Goal: Transaction & Acquisition: Purchase product/service

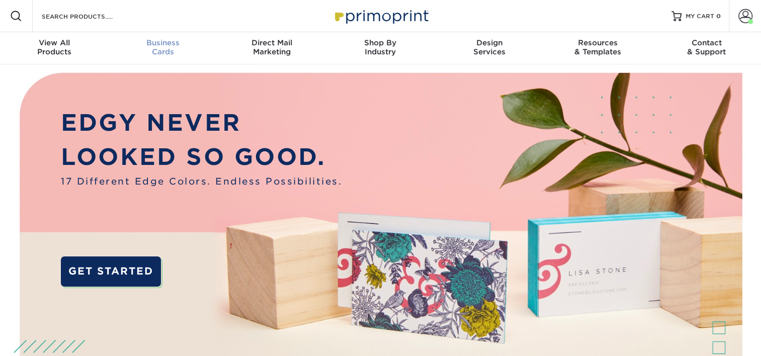
click at [165, 50] on div "Business Cards" at bounding box center [163, 47] width 109 height 18
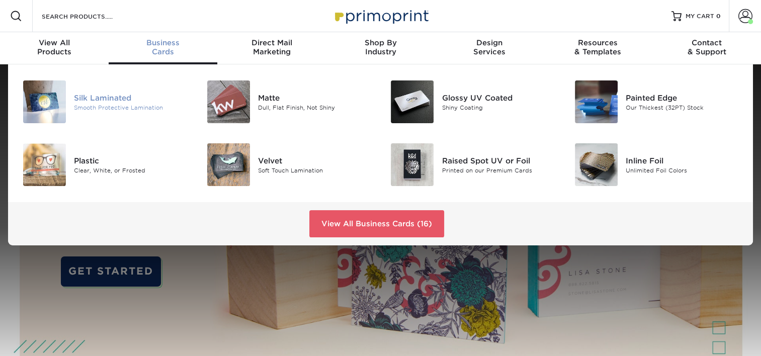
click at [107, 97] on div "Silk Laminated" at bounding box center [131, 97] width 115 height 11
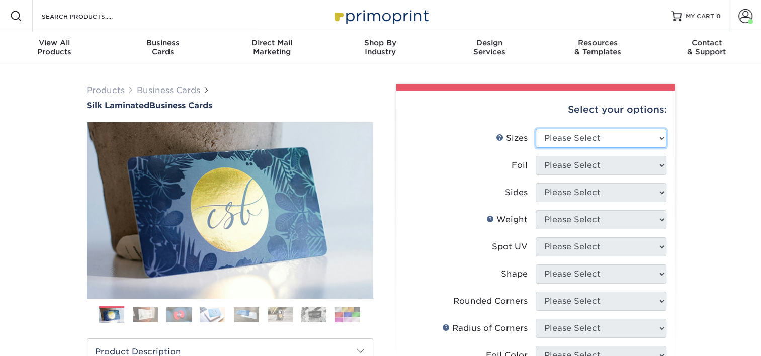
click at [561, 136] on select "Please Select 1.5" x 3.5" - Mini 1.75" x 3.5" - Mini 2" x 2" - Square 2" x 3" -…" at bounding box center [600, 138] width 131 height 19
select select "2.00x3.50"
click at [535, 129] on select "Please Select 1.5" x 3.5" - Mini 1.75" x 3.5" - Mini 2" x 2" - Square 2" x 3" -…" at bounding box center [600, 138] width 131 height 19
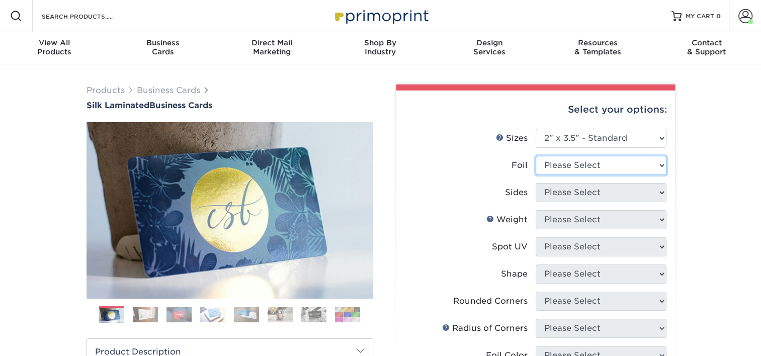
click at [609, 166] on select "Please Select Yes No" at bounding box center [600, 165] width 131 height 19
select select "0"
click at [535, 156] on select "Please Select Yes No" at bounding box center [600, 165] width 131 height 19
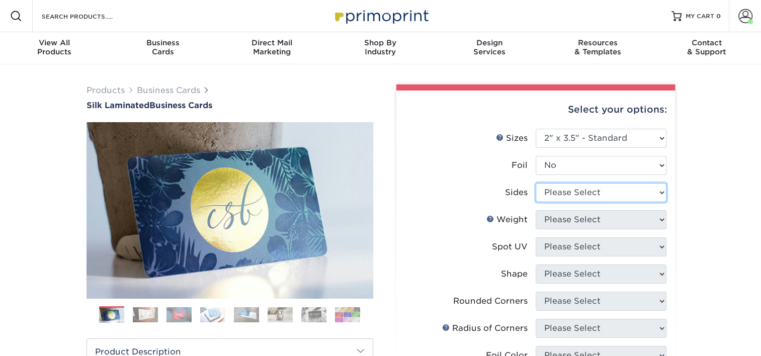
click at [579, 193] on select "Please Select Print Both Sides Print Front Only" at bounding box center [600, 192] width 131 height 19
select select "13abbda7-1d64-4f25-8bb2-c179b224825d"
click at [535, 183] on select "Please Select Print Both Sides Print Front Only" at bounding box center [600, 192] width 131 height 19
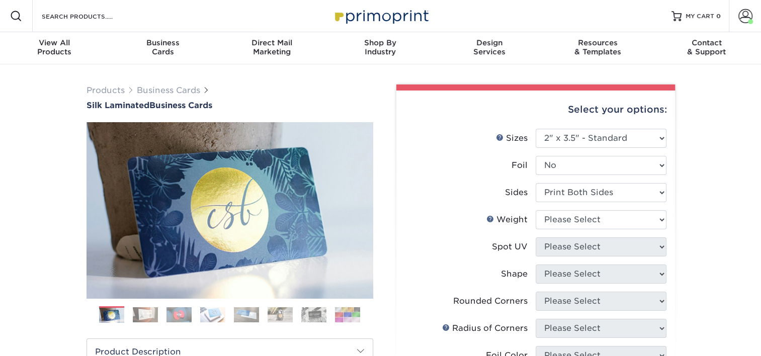
click at [577, 206] on li "Sides Please Select Print Both Sides Print Front Only" at bounding box center [535, 196] width 261 height 27
drag, startPoint x: 575, startPoint y: 217, endPoint x: 575, endPoint y: 223, distance: 6.0
click at [575, 218] on select "Please Select 16PT" at bounding box center [600, 219] width 131 height 19
select select "16PT"
click at [535, 210] on select "Please Select 16PT" at bounding box center [600, 219] width 131 height 19
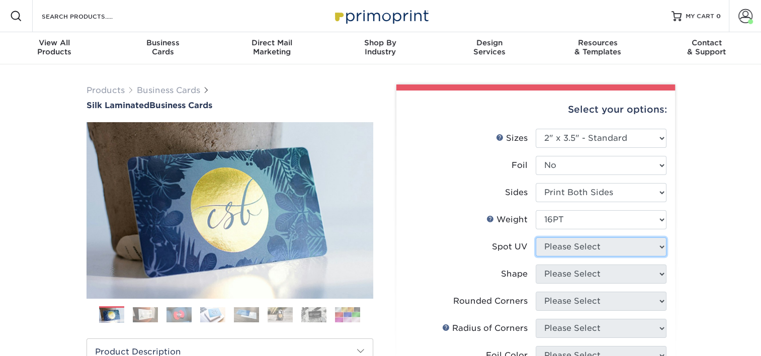
click at [579, 240] on select "Please Select No Spot UV Front and Back (Both Sides) Front Only Back Only" at bounding box center [600, 246] width 131 height 19
select select "3"
click at [535, 237] on select "Please Select No Spot UV Front and Back (Both Sides) Front Only Back Only" at bounding box center [600, 246] width 131 height 19
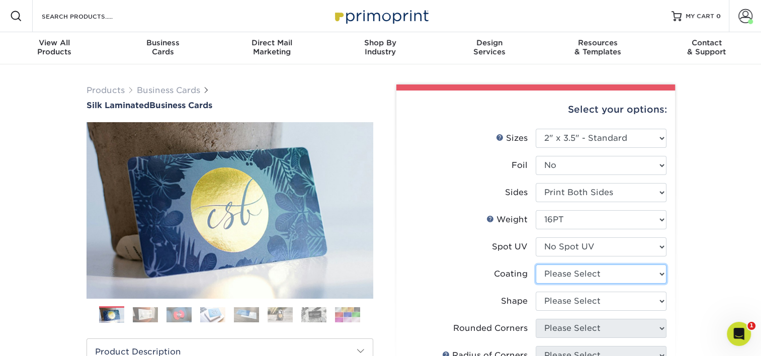
click at [576, 273] on select at bounding box center [600, 273] width 131 height 19
select select "3e7618de-abca-4bda-9f97-8b9129e913d8"
click at [535, 264] on select at bounding box center [600, 273] width 131 height 19
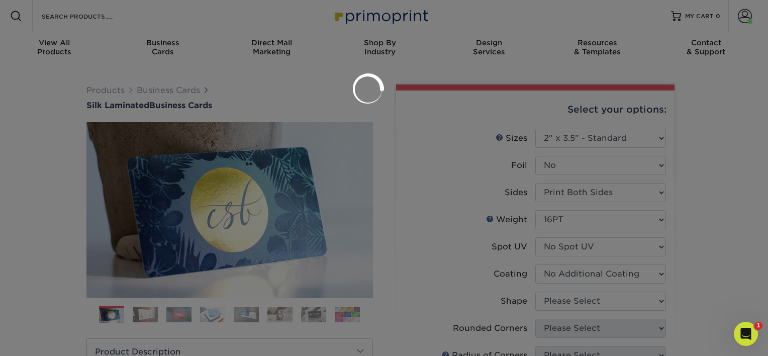
click at [573, 297] on div at bounding box center [384, 178] width 768 height 356
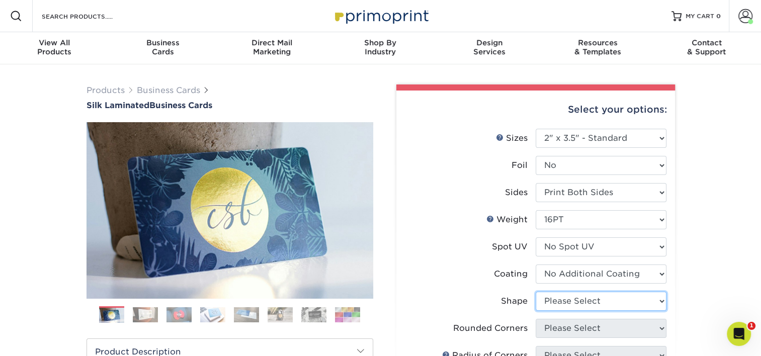
click at [572, 299] on select "Please Select Standard Oval" at bounding box center [600, 301] width 131 height 19
select select "standard"
click at [535, 292] on select "Please Select Standard Oval" at bounding box center [600, 301] width 131 height 19
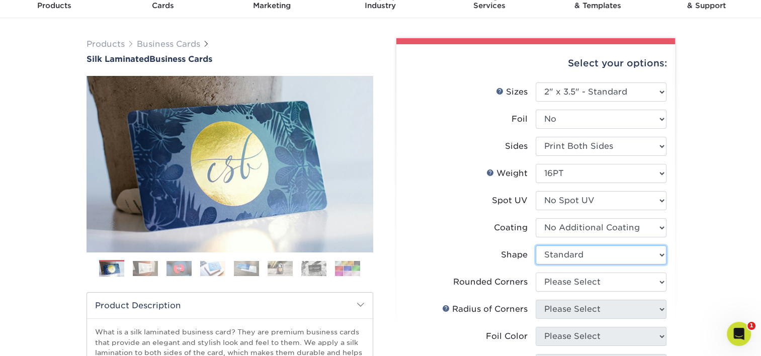
scroll to position [50, 0]
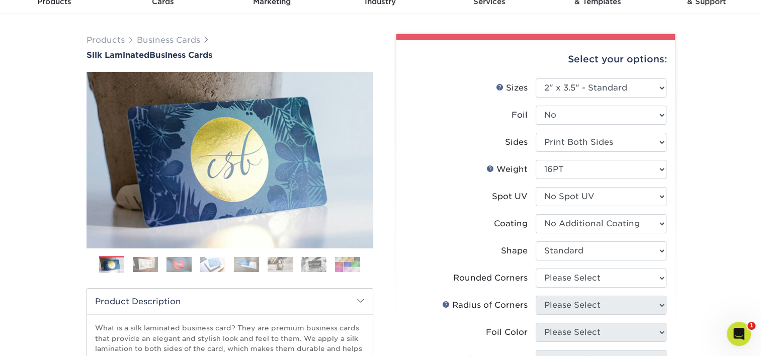
click at [595, 267] on li "Shape Please Select Standard Oval" at bounding box center [535, 254] width 261 height 27
drag, startPoint x: 589, startPoint y: 276, endPoint x: 587, endPoint y: 284, distance: 7.3
click at [589, 277] on select "Please Select Yes - Round 2 Corners Yes - Round 4 Corners No" at bounding box center [600, 277] width 131 height 19
select select "0"
click at [535, 268] on select "Please Select Yes - Round 2 Corners Yes - Round 4 Corners No" at bounding box center [600, 277] width 131 height 19
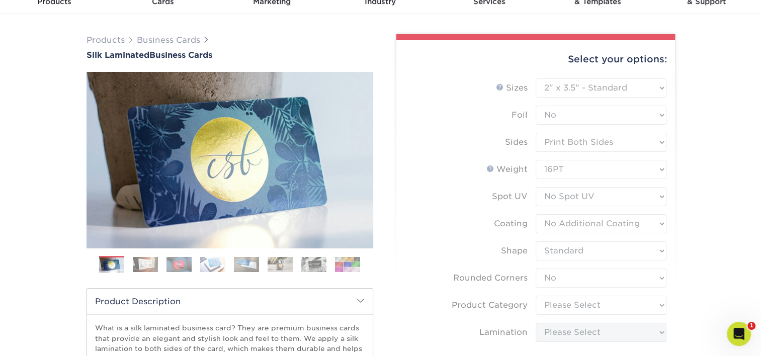
click at [647, 282] on form "Sizes Help Sizes Please Select 1.5" x 3.5" - Mini 1.75" x 3.5" - Mini 2" x 2" -…" at bounding box center [535, 272] width 262 height 389
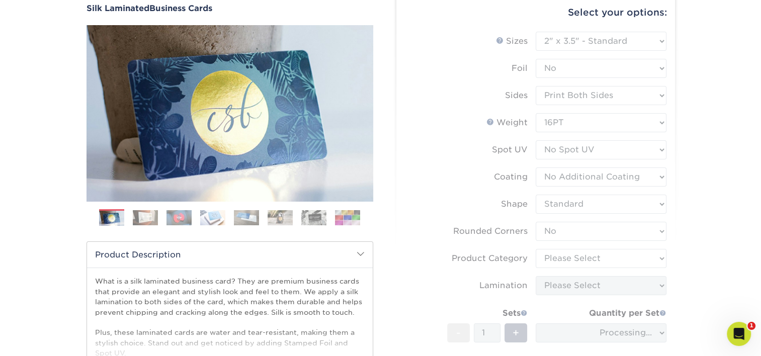
scroll to position [101, 0]
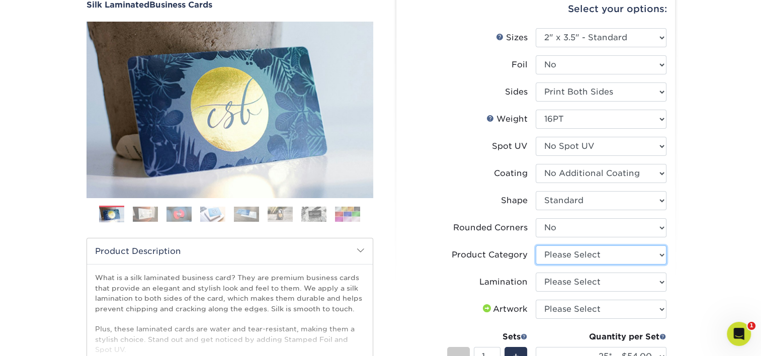
click at [613, 256] on select "Please Select Business Cards" at bounding box center [600, 254] width 131 height 19
select select "3b5148f1-0588-4f88-a218-97bcfdce65c1"
click at [535, 245] on select "Please Select Business Cards" at bounding box center [600, 254] width 131 height 19
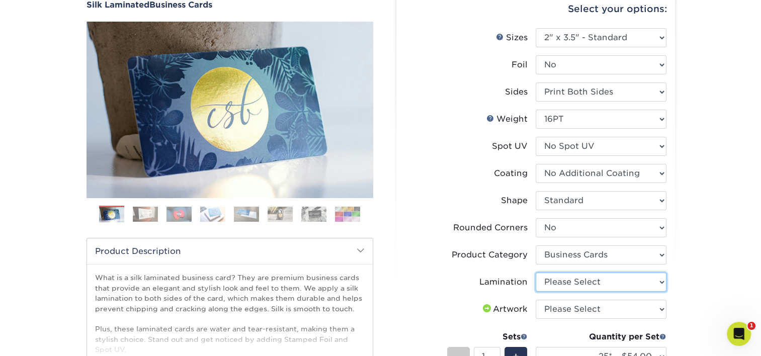
click at [583, 279] on select "Please Select Silk" at bounding box center [600, 281] width 131 height 19
select select "ccacb42f-45f7-42d3-bbd3-7c8421cf37f0"
click at [535, 272] on select "Please Select Silk" at bounding box center [600, 281] width 131 height 19
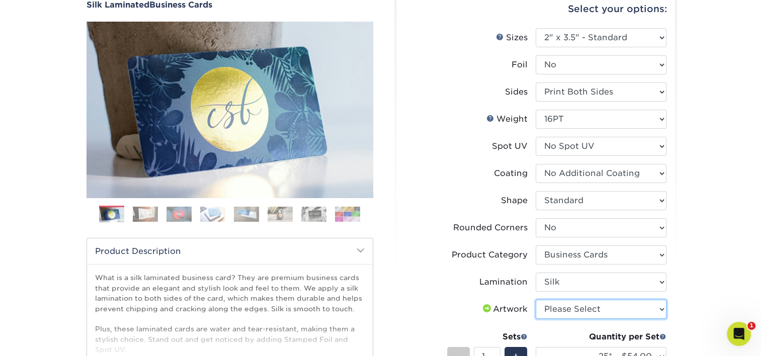
click at [574, 306] on select "Please Select I will upload files I need a design - $100" at bounding box center [600, 309] width 131 height 19
select select "upload"
click at [535, 300] on select "Please Select I will upload files I need a design - $100" at bounding box center [600, 309] width 131 height 19
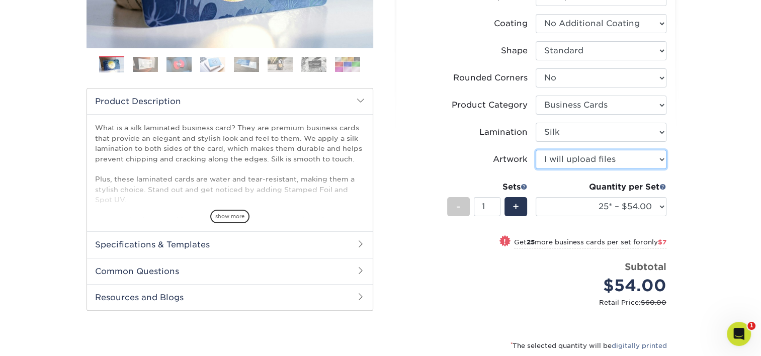
scroll to position [251, 0]
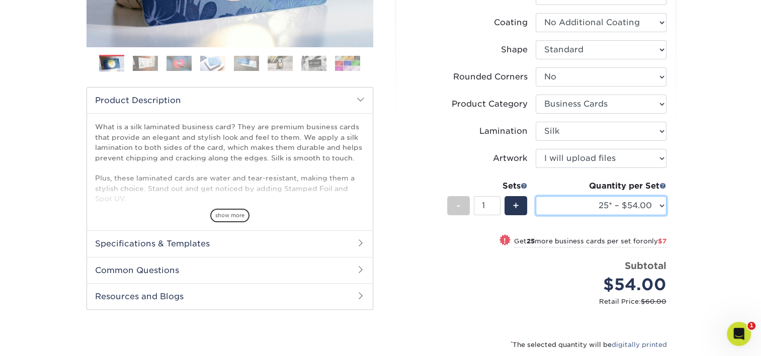
click at [608, 206] on select "25* – $54.00 50* – $61.00 75* – $68.00 100* – $75.00 250* – $82.00 500 – $86.00…" at bounding box center [600, 205] width 131 height 19
select select "100* – $75.00"
click at [535, 196] on select "25* – $54.00 50* – $61.00 75* – $68.00 100* – $75.00 250* – $82.00 500 – $86.00…" at bounding box center [600, 205] width 131 height 19
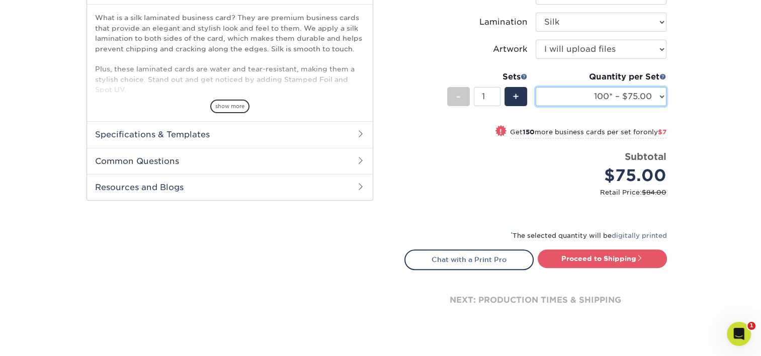
scroll to position [402, 0]
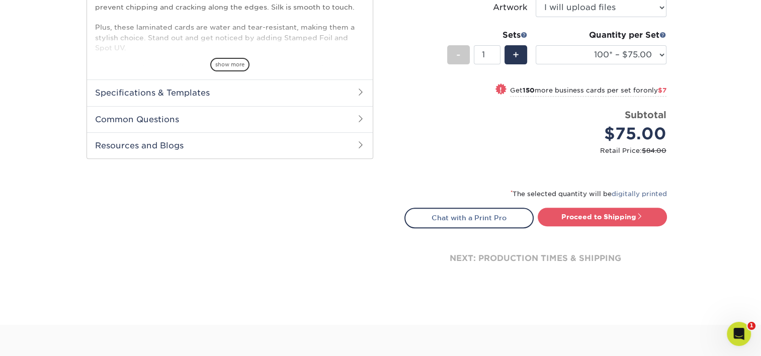
click at [615, 230] on div "next: production times & shipping" at bounding box center [535, 258] width 262 height 60
click at [616, 214] on link "Proceed to Shipping" at bounding box center [601, 217] width 129 height 18
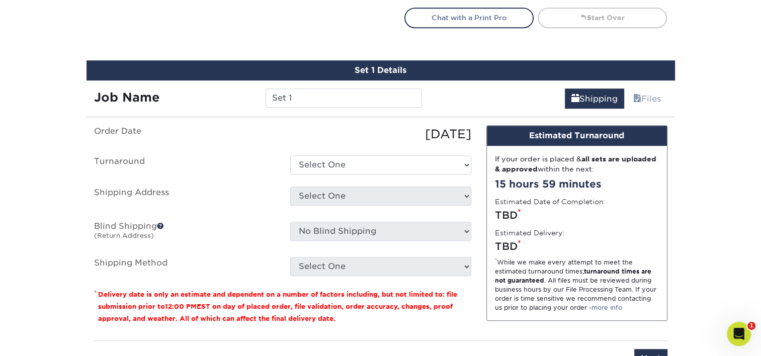
scroll to position [436, 0]
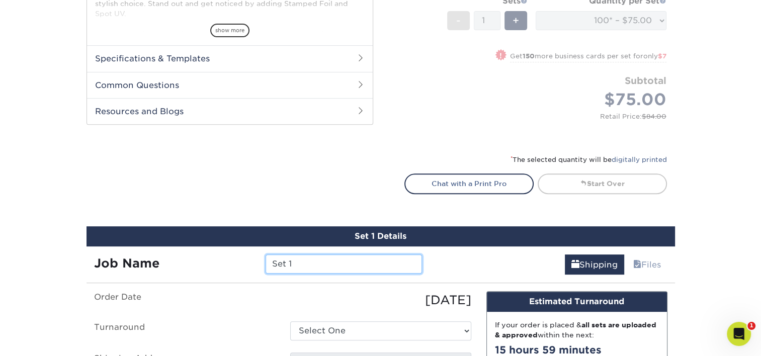
click at [320, 265] on input "Set 1" at bounding box center [343, 263] width 156 height 19
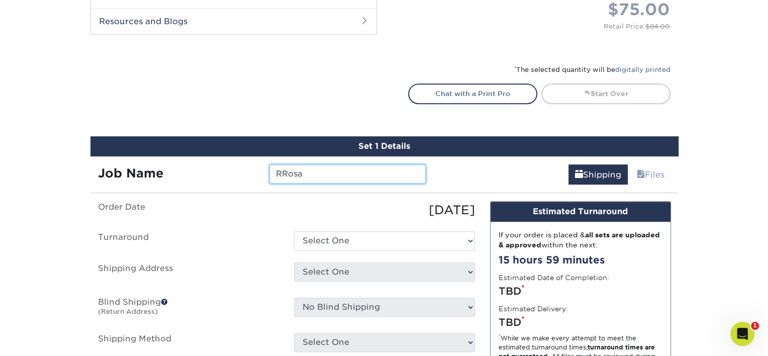
scroll to position [537, 0]
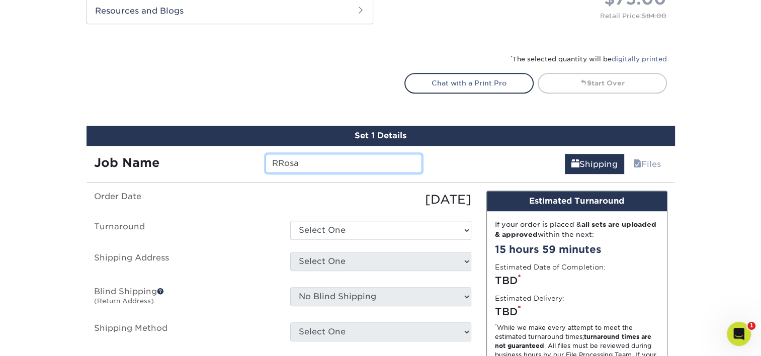
type input "RRosa"
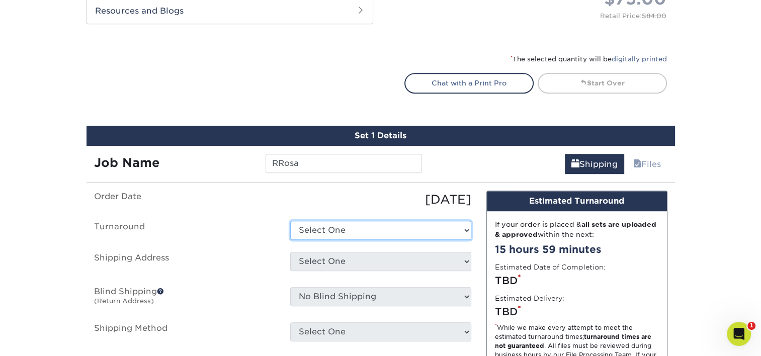
click at [348, 228] on select "Select One 2-4 Business Days 2 Day Next Business Day" at bounding box center [380, 230] width 181 height 19
click at [338, 235] on select "Select One 2-4 Business Days 2 Day Next Business Day" at bounding box center [380, 230] width 181 height 19
select select "e8d6ad55-c448-4bce-ba25-c4c4dd4b9d0d"
click at [290, 221] on select "Select One 2-4 Business Days 2 Day Next Business Day" at bounding box center [380, 230] width 181 height 19
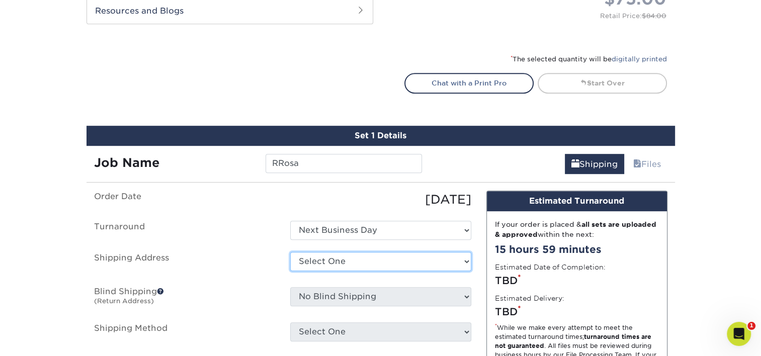
click at [363, 261] on select "Select One Adan Arreola Adolfo Ordonez Adolfo Ordonez Alfonso Toro Alicia Monta…" at bounding box center [380, 261] width 181 height 19
select select "newaddress"
click at [290, 252] on select "Select One Adan Arreola Adolfo Ordonez Adolfo Ordonez Alfonso Toro Alicia Monta…" at bounding box center [380, 261] width 181 height 19
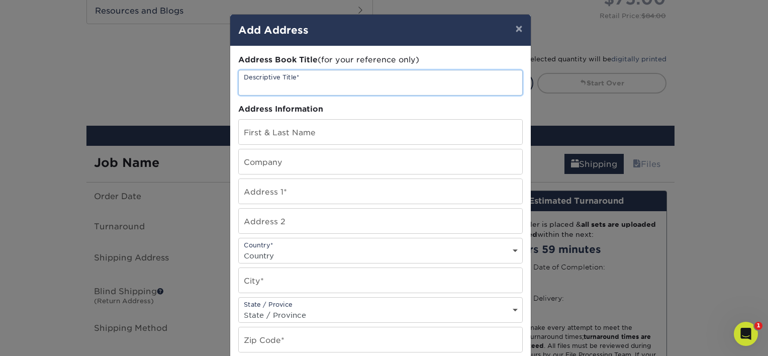
click at [317, 81] on input "text" at bounding box center [381, 82] width 284 height 25
type input "[PERSON_NAME]"
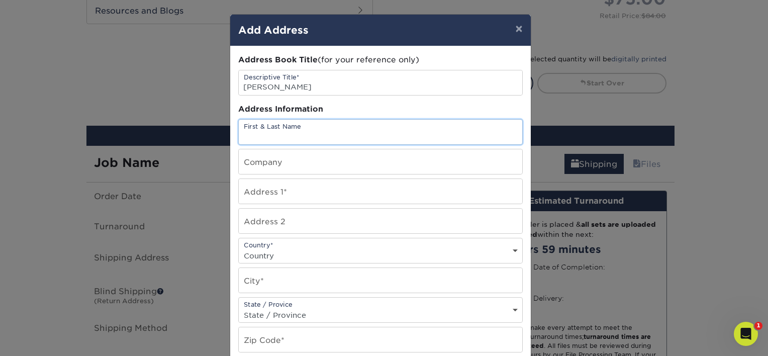
paste input "[PERSON_NAME]"
type input "[PERSON_NAME]"
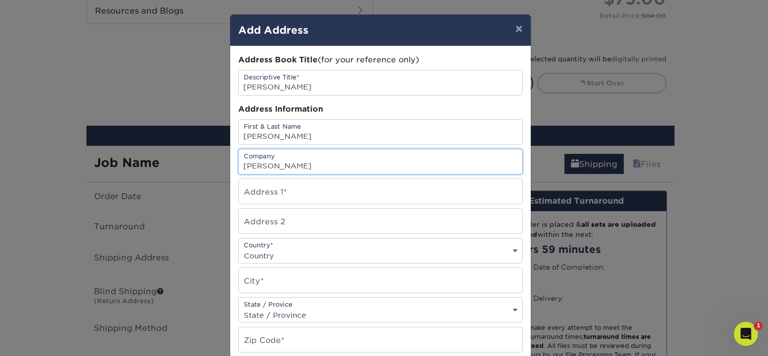
type input "[PERSON_NAME]"
drag, startPoint x: 278, startPoint y: 197, endPoint x: 286, endPoint y: 197, distance: 7.5
click at [278, 197] on input "text" at bounding box center [381, 191] width 284 height 25
paste input "2731 North Butler Street"
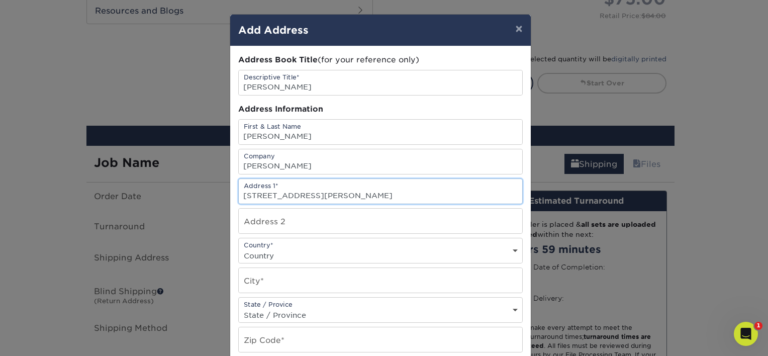
type input "2731 North Butler Street"
select select "US"
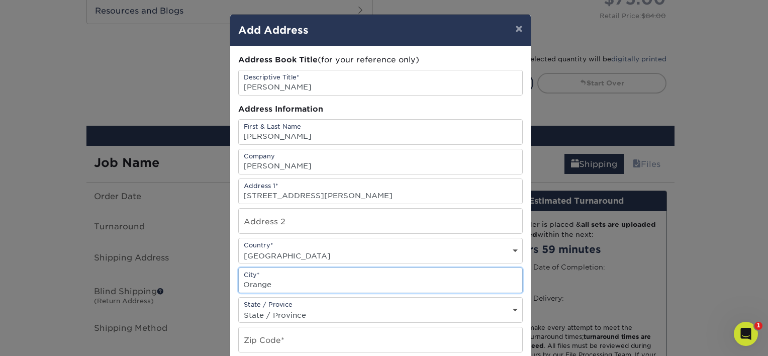
type input "Orange"
select select "CA"
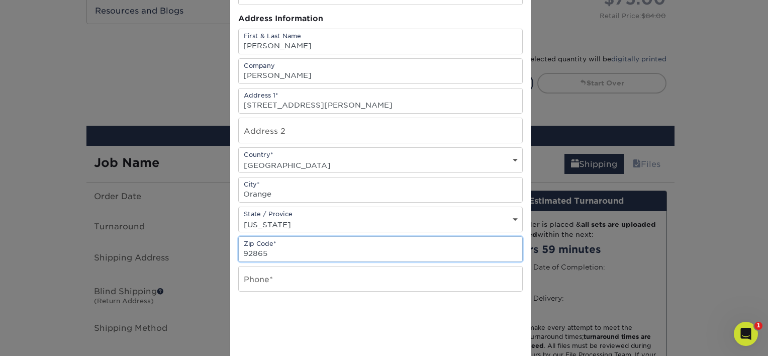
scroll to position [101, 0]
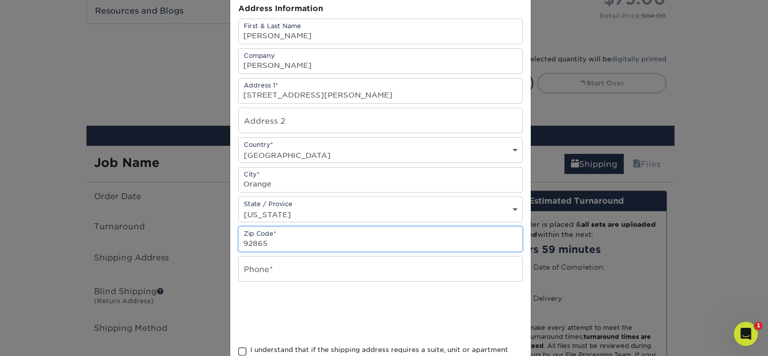
type input "92865"
click at [277, 265] on input "text" at bounding box center [381, 268] width 284 height 25
paste input "310.508.1798"
type input "310.508.1798"
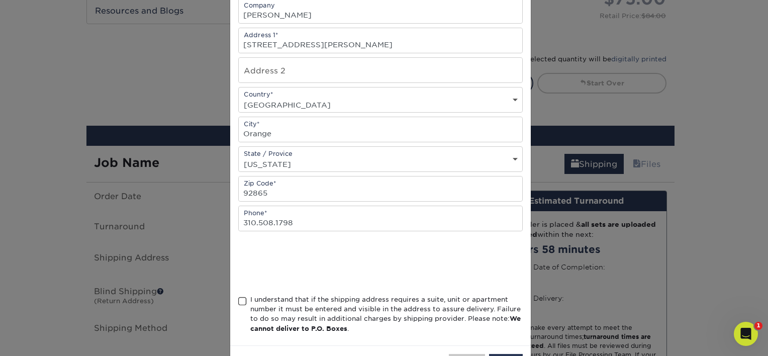
click at [238, 298] on span at bounding box center [242, 302] width 9 height 10
click at [0, 0] on input "I understand that if the shipping address requires a suite, unit or apartment n…" at bounding box center [0, 0] width 0 height 0
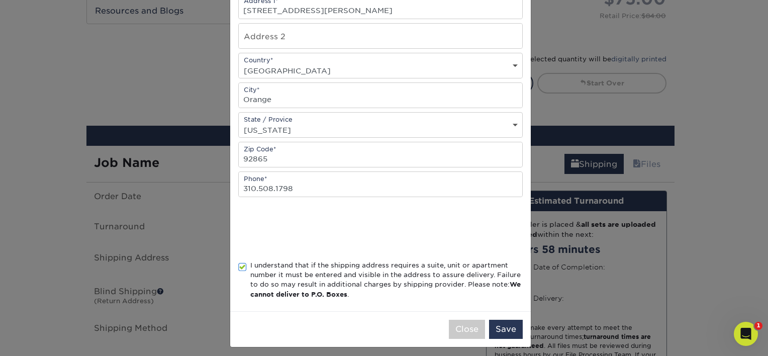
scroll to position [188, 0]
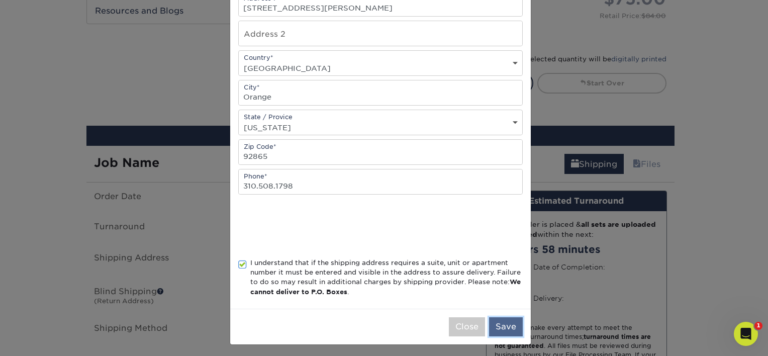
click at [506, 318] on button "Save" at bounding box center [506, 326] width 34 height 19
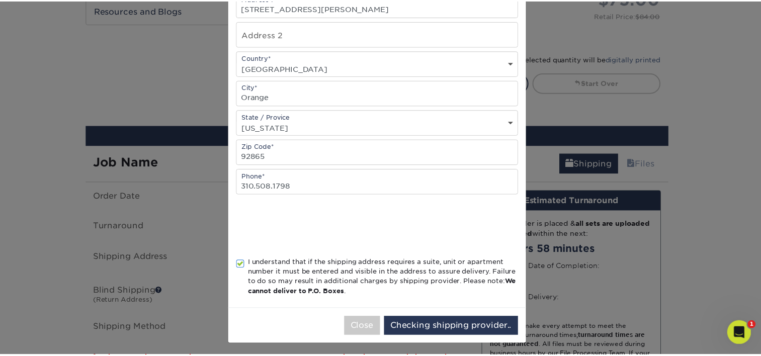
scroll to position [0, 0]
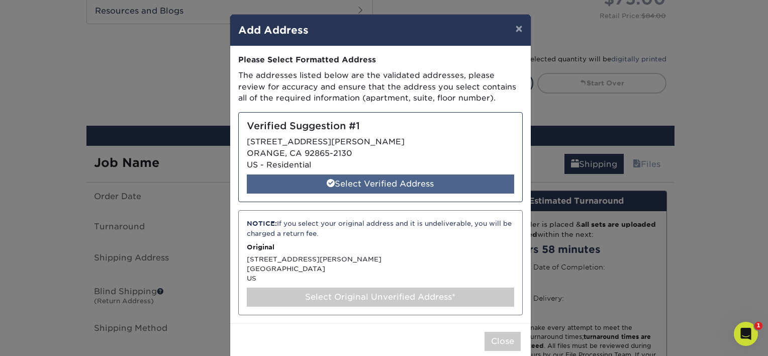
click at [314, 180] on div "Select Verified Address" at bounding box center [380, 183] width 267 height 19
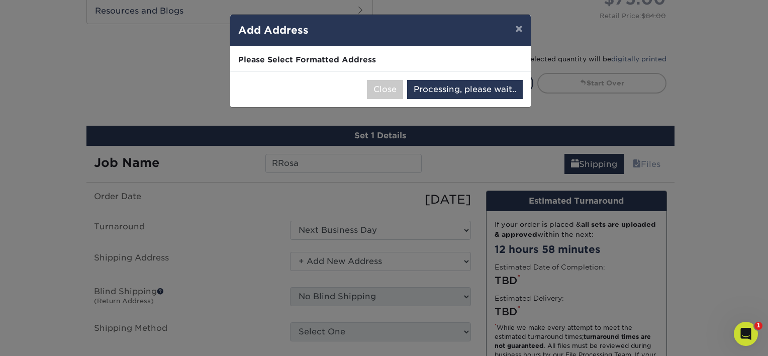
select select "286781"
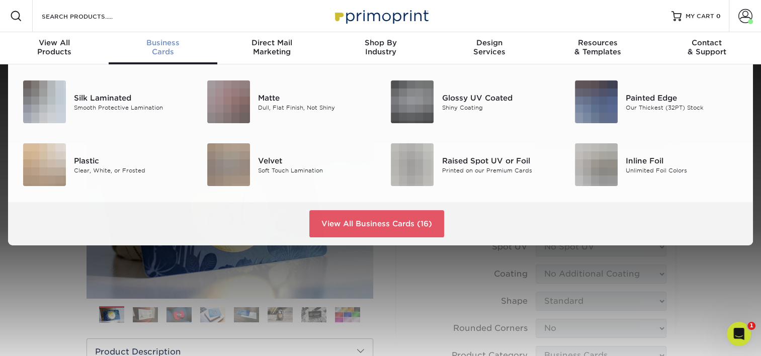
click at [174, 49] on div "Business Cards" at bounding box center [163, 47] width 109 height 18
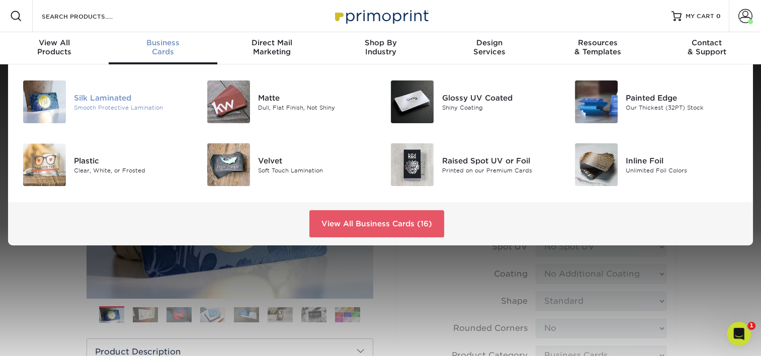
click at [119, 92] on div "Silk Laminated" at bounding box center [131, 97] width 115 height 11
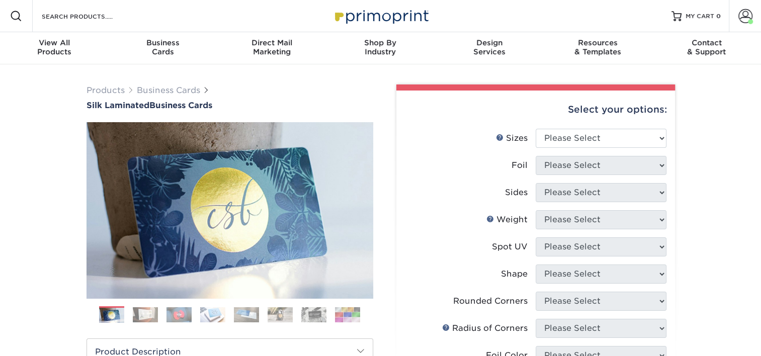
click at [632, 127] on div "Select your options:" at bounding box center [535, 109] width 262 height 38
click at [624, 138] on select "Please Select 1.5" x 3.5" - Mini 1.75" x 3.5" - Mini 2" x 2" - Square 2" x 3" -…" at bounding box center [600, 138] width 131 height 19
select select "2.00x3.50"
click at [535, 129] on select "Please Select 1.5" x 3.5" - Mini 1.75" x 3.5" - Mini 2" x 2" - Square 2" x 3" -…" at bounding box center [600, 138] width 131 height 19
click at [605, 167] on select "Please Select Yes No" at bounding box center [600, 165] width 131 height 19
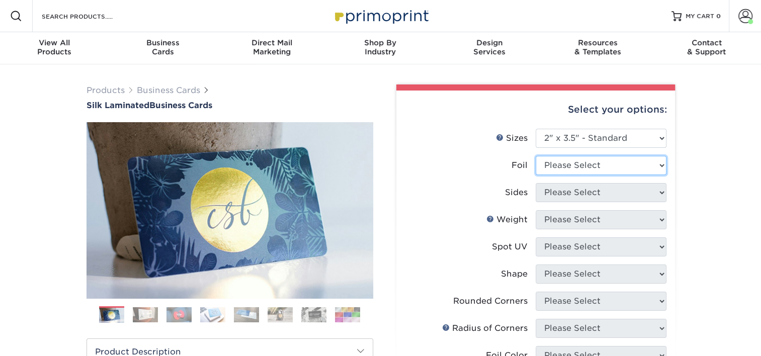
select select "0"
click at [535, 156] on select "Please Select Yes No" at bounding box center [600, 165] width 131 height 19
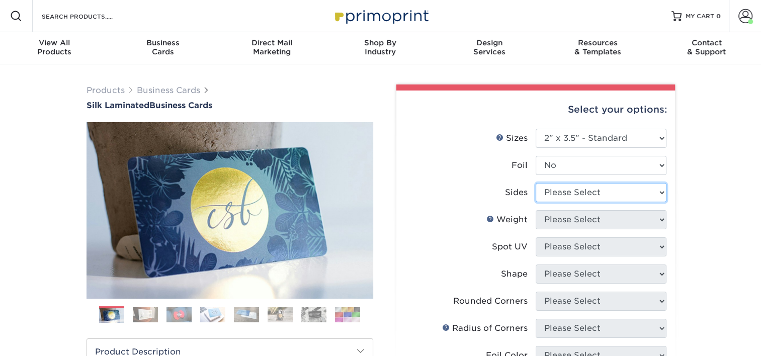
click at [597, 193] on select "Please Select Print Both Sides Print Front Only" at bounding box center [600, 192] width 131 height 19
click at [593, 195] on select "Please Select Print Both Sides Print Front Only" at bounding box center [600, 192] width 131 height 19
drag, startPoint x: 593, startPoint y: 194, endPoint x: 591, endPoint y: 201, distance: 7.2
click at [592, 195] on select "Please Select Print Both Sides Print Front Only" at bounding box center [600, 192] width 131 height 19
select select "13abbda7-1d64-4f25-8bb2-c179b224825d"
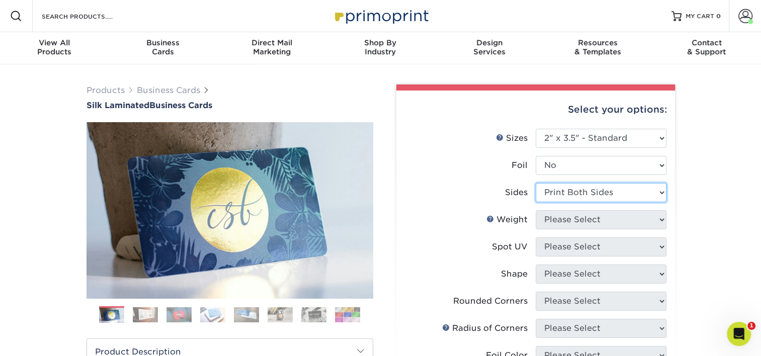
click at [535, 183] on select "Please Select Print Both Sides Print Front Only" at bounding box center [600, 192] width 131 height 19
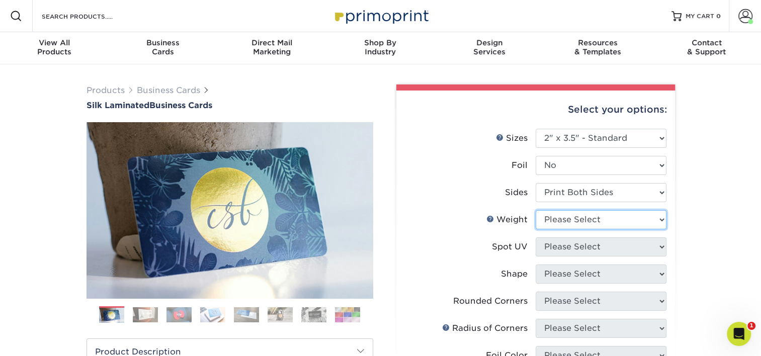
click at [586, 217] on select "Please Select 16PT" at bounding box center [600, 219] width 131 height 19
select select "16PT"
click at [535, 210] on select "Please Select 16PT" at bounding box center [600, 219] width 131 height 19
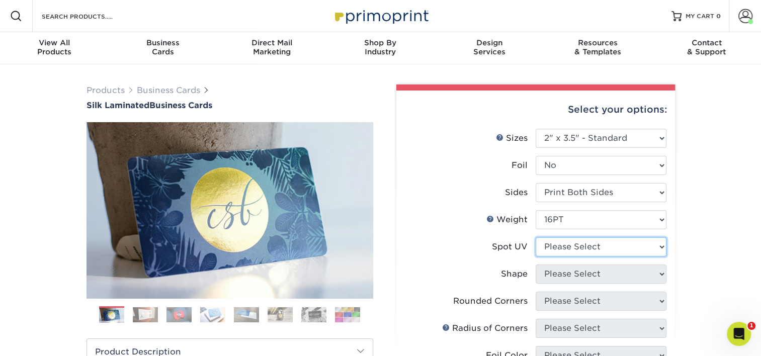
click at [583, 244] on select "Please Select No Spot UV Front and Back (Both Sides) Front Only Back Only" at bounding box center [600, 246] width 131 height 19
select select "3"
click at [535, 237] on select "Please Select No Spot UV Front and Back (Both Sides) Front Only Back Only" at bounding box center [600, 246] width 131 height 19
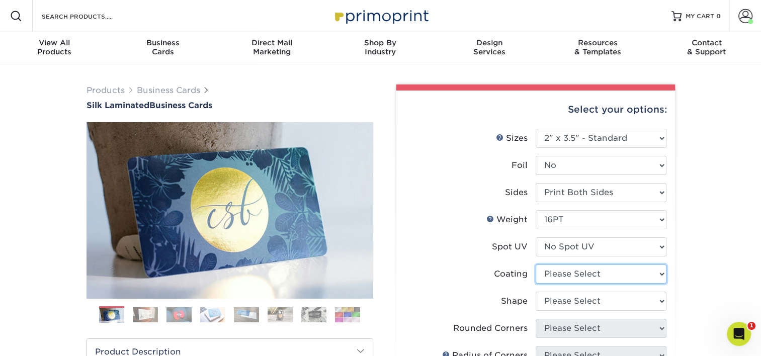
click at [642, 271] on select at bounding box center [600, 273] width 131 height 19
select select "3e7618de-abca-4bda-9f97-8b9129e913d8"
click at [535, 264] on select at bounding box center [600, 273] width 131 height 19
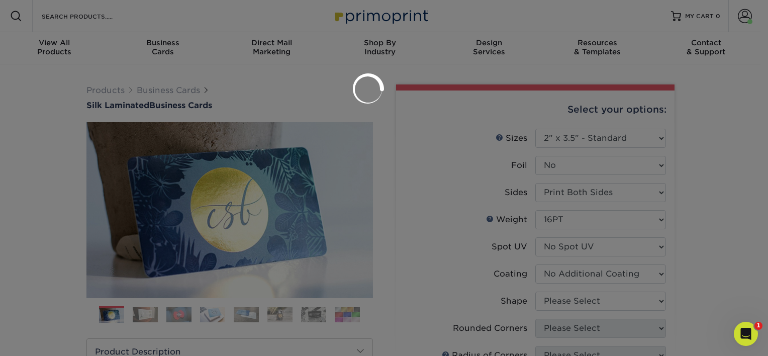
click at [598, 297] on div at bounding box center [384, 178] width 768 height 356
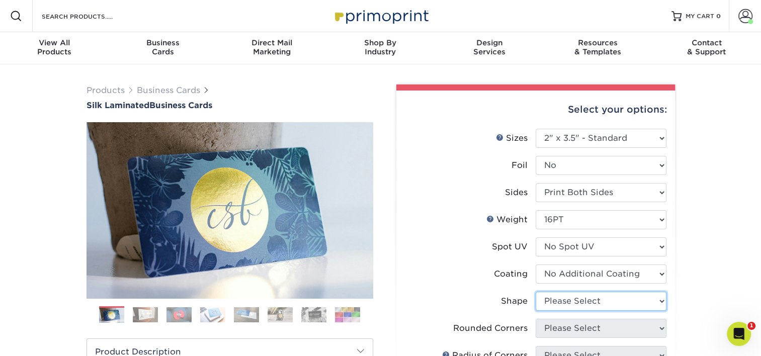
click at [597, 300] on select "Please Select Standard Oval" at bounding box center [600, 301] width 131 height 19
select select "standard"
click at [535, 292] on select "Please Select Standard Oval" at bounding box center [600, 301] width 131 height 19
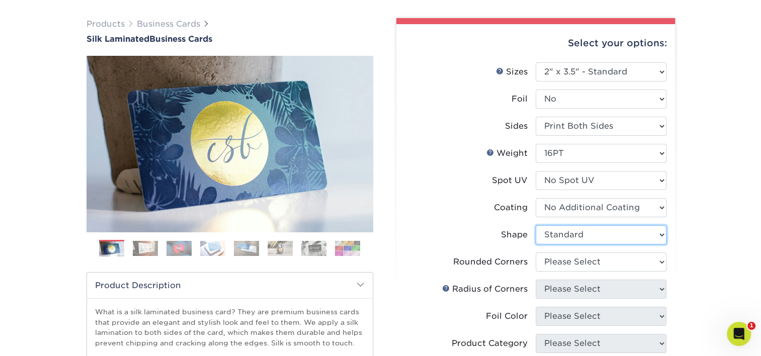
scroll to position [101, 0]
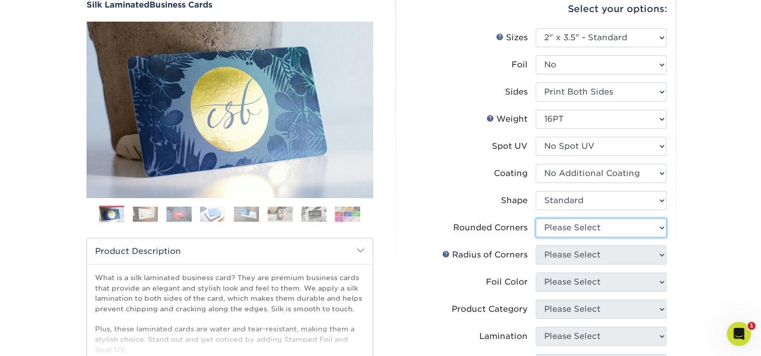
click at [613, 229] on select "Please Select Yes - Round 2 Corners Yes - Round 4 Corners No" at bounding box center [600, 227] width 131 height 19
select select "0"
click at [535, 218] on select "Please Select Yes - Round 2 Corners Yes - Round 4 Corners No" at bounding box center [600, 227] width 131 height 19
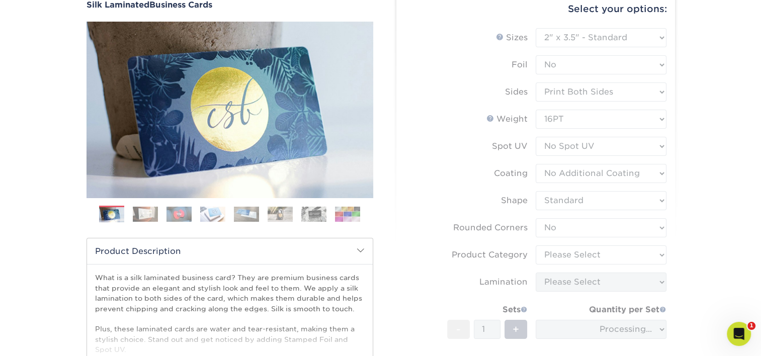
click at [595, 262] on form "Sizes Help Sizes Please Select 1.5" x 3.5" - Mini 1.75" x 3.5" - Mini 2" x 2" -…" at bounding box center [535, 222] width 262 height 389
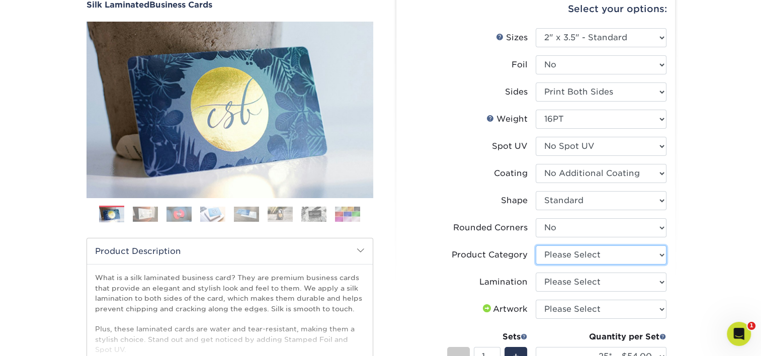
click at [595, 256] on select "Please Select Business Cards" at bounding box center [600, 254] width 131 height 19
select select "3b5148f1-0588-4f88-a218-97bcfdce65c1"
click at [535, 245] on select "Please Select Business Cards" at bounding box center [600, 254] width 131 height 19
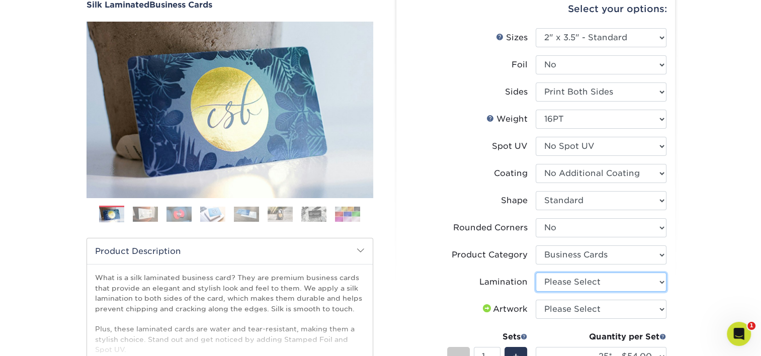
click at [578, 274] on select "Please Select Silk" at bounding box center [600, 281] width 131 height 19
select select "ccacb42f-45f7-42d3-bbd3-7c8421cf37f0"
click at [535, 272] on select "Please Select Silk" at bounding box center [600, 281] width 131 height 19
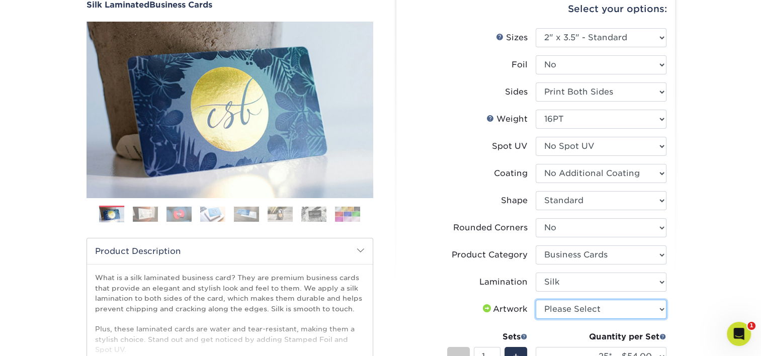
click at [570, 303] on select "Please Select I will upload files I need a design - $100" at bounding box center [600, 309] width 131 height 19
select select "upload"
click at [535, 300] on select "Please Select I will upload files I need a design - $100" at bounding box center [600, 309] width 131 height 19
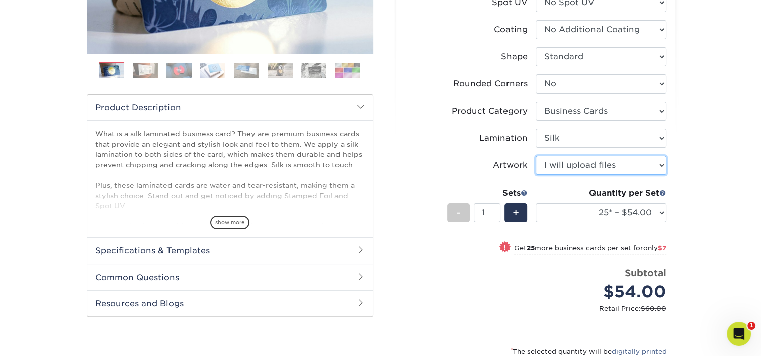
scroll to position [251, 0]
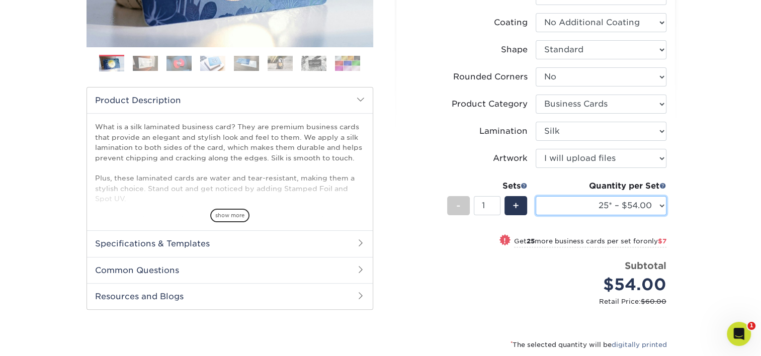
click at [599, 209] on select "25* – $54.00 50* – $61.00 75* – $68.00 100* – $75.00 250* – $82.00 500 – $86.00…" at bounding box center [600, 205] width 131 height 19
select select "100* – $75.00"
click at [535, 196] on select "25* – $54.00 50* – $61.00 75* – $68.00 100* – $75.00 250* – $82.00 500 – $86.00…" at bounding box center [600, 205] width 131 height 19
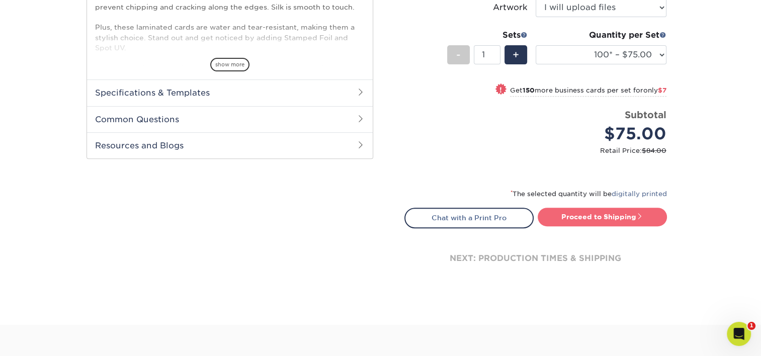
click at [622, 221] on link "Proceed to Shipping" at bounding box center [601, 217] width 129 height 18
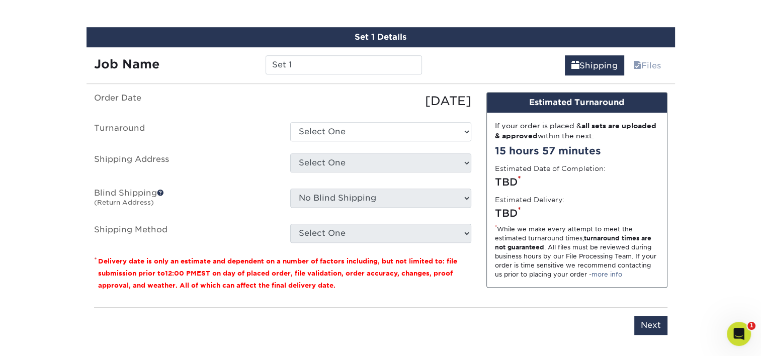
scroll to position [636, 0]
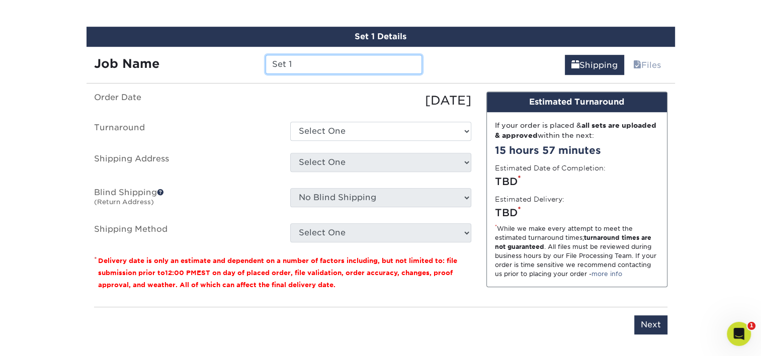
click at [305, 67] on input "Set 1" at bounding box center [343, 64] width 156 height 19
type input "RRoger"
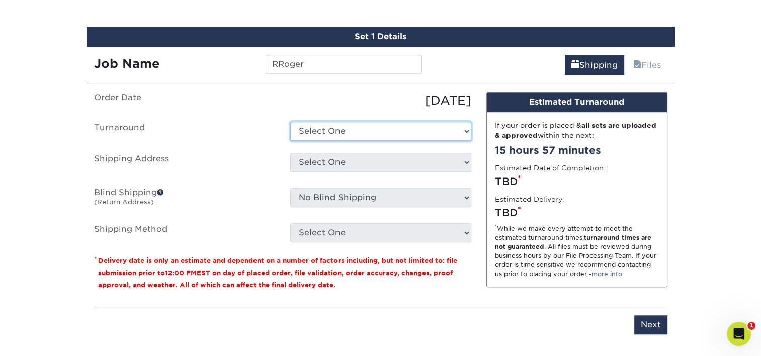
click at [335, 133] on select "Select One 2-4 Business Days 2 Day Next Business Day" at bounding box center [380, 131] width 181 height 19
select select "e8d6ad55-c448-4bce-ba25-c4c4dd4b9d0d"
click at [290, 122] on select "Select One 2-4 Business Days 2 Day Next Business Day" at bounding box center [380, 131] width 181 height 19
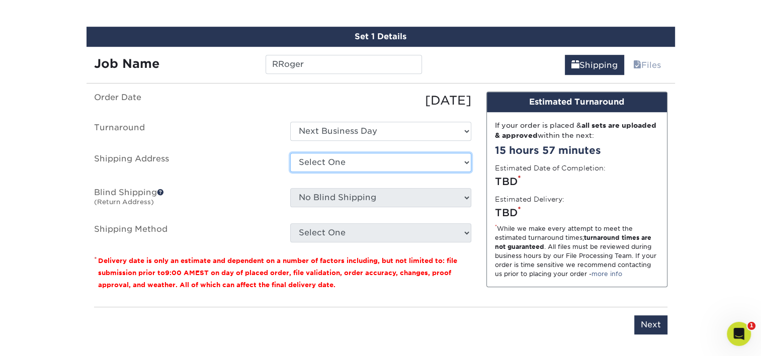
click at [329, 153] on select "Select One Adan Arreola Adolfo Ordonez Adolfo Ordonez Alfonso Toro Alicia Monta…" at bounding box center [380, 162] width 181 height 19
select select "286781"
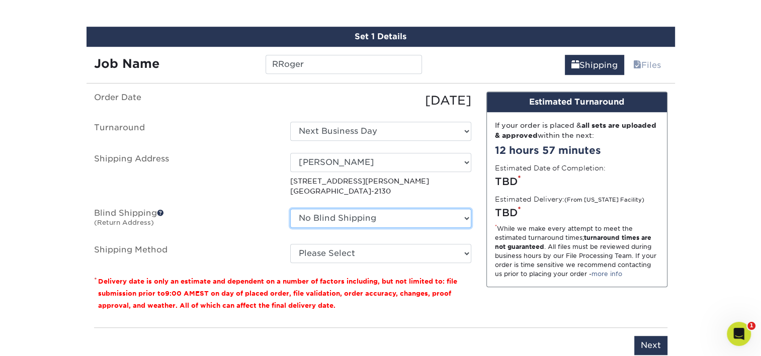
click at [362, 213] on select "No Blind Shipping Adan Arreola Adolfo Ordonez Adolfo Ordonez Alfonso Toro Alici…" at bounding box center [380, 218] width 181 height 19
select select "286781"
click at [290, 209] on select "No Blind Shipping Adan Arreola Adolfo Ordonez Adolfo Ordonez Alfonso Toro Alici…" at bounding box center [380, 218] width 181 height 19
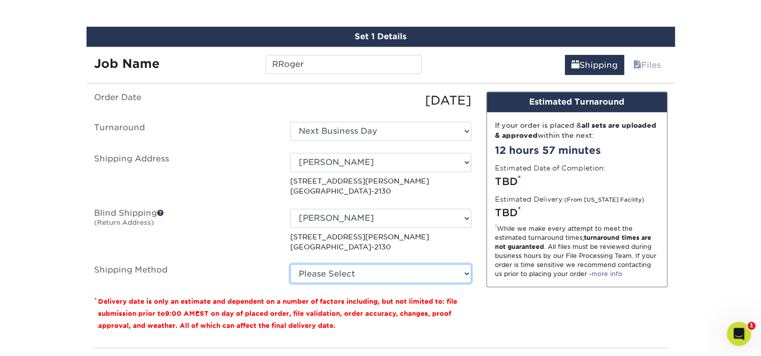
click at [349, 273] on select "Please Select Ground Shipping (+$7.84) 3 Day Shipping Service (+$20.07) 2 Day A…" at bounding box center [380, 273] width 181 height 19
select select "03"
click at [290, 264] on select "Please Select Ground Shipping (+$7.84) 3 Day Shipping Service (+$20.07) 2 Day A…" at bounding box center [380, 273] width 181 height 19
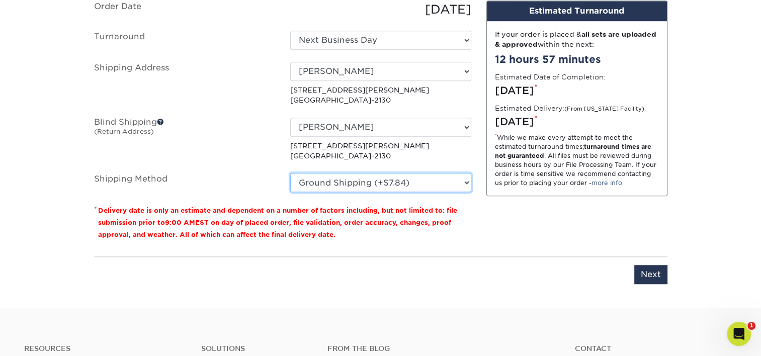
scroll to position [736, 0]
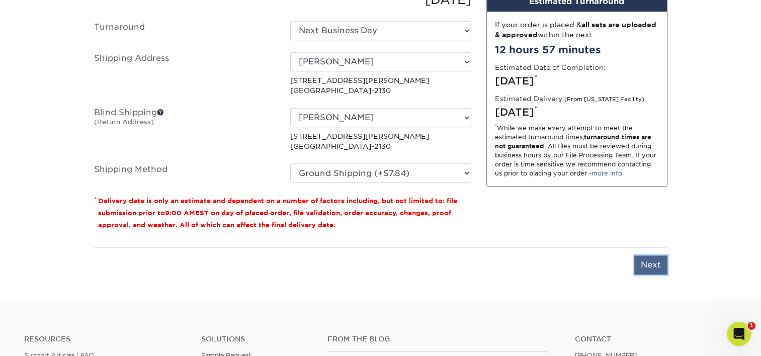
click at [644, 261] on input "Next" at bounding box center [650, 264] width 33 height 19
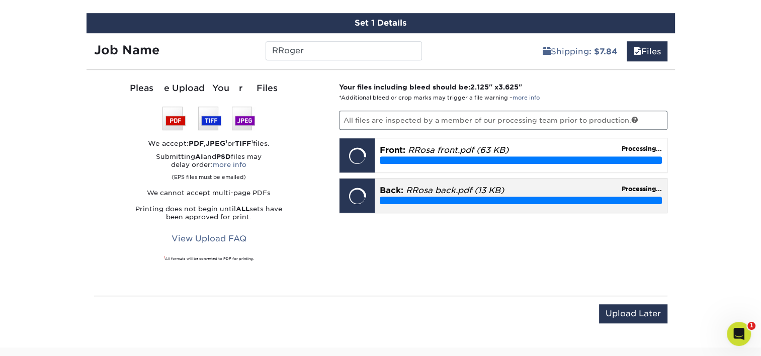
scroll to position [636, 0]
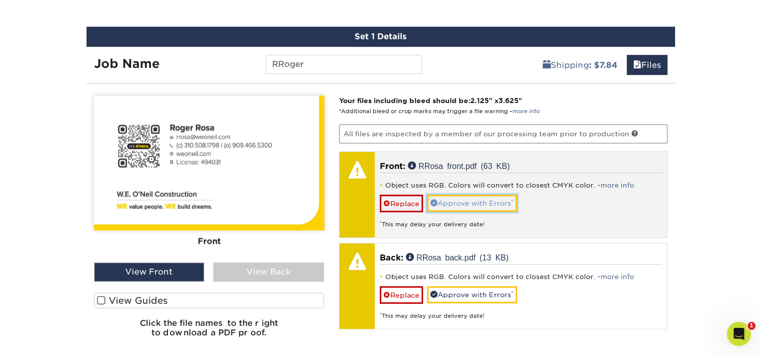
click at [483, 196] on link "Approve with Errors *" at bounding box center [472, 203] width 90 height 17
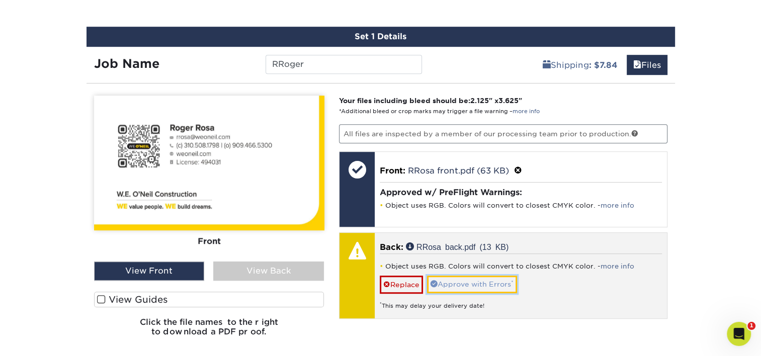
click at [462, 284] on link "Approve with Errors *" at bounding box center [472, 283] width 90 height 17
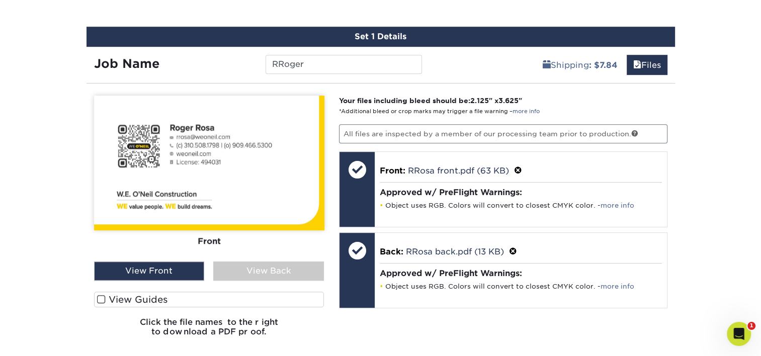
click at [229, 263] on div "View Back" at bounding box center [268, 270] width 111 height 19
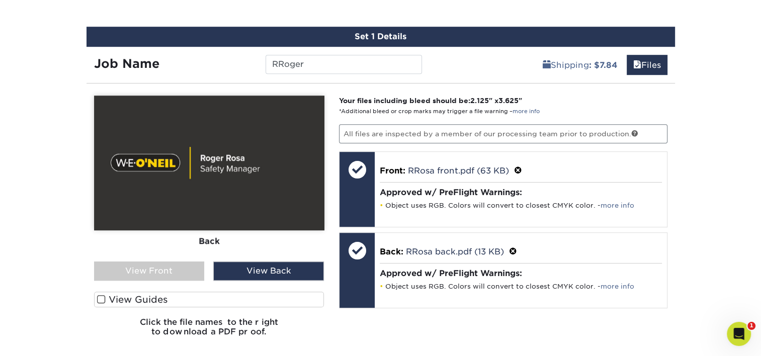
click at [155, 264] on div "View Front" at bounding box center [149, 270] width 111 height 19
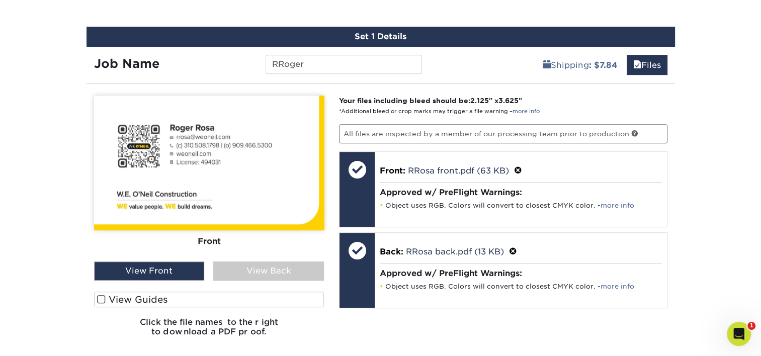
click at [283, 275] on div "View Back" at bounding box center [268, 270] width 111 height 19
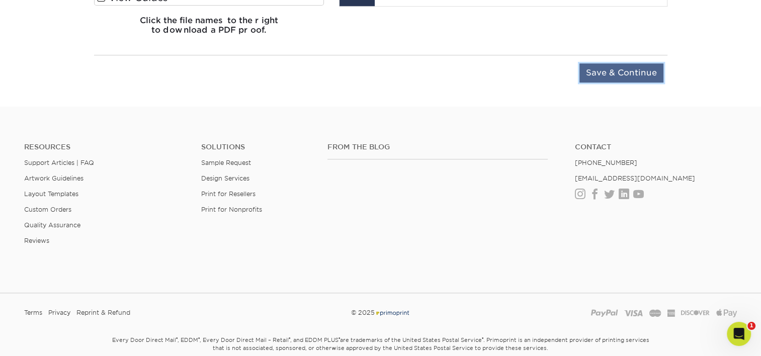
click at [609, 68] on input "Save & Continue" at bounding box center [621, 72] width 84 height 19
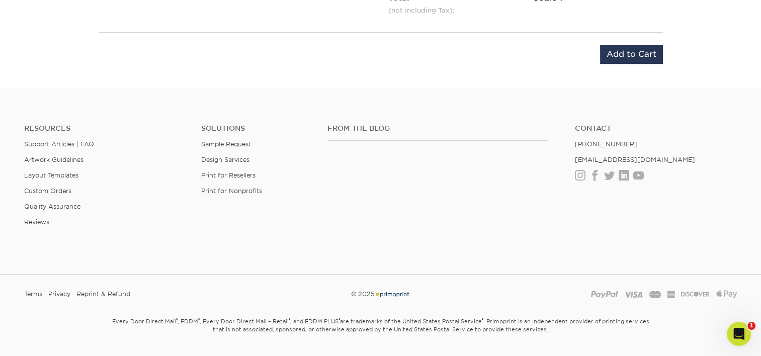
scroll to position [639, 0]
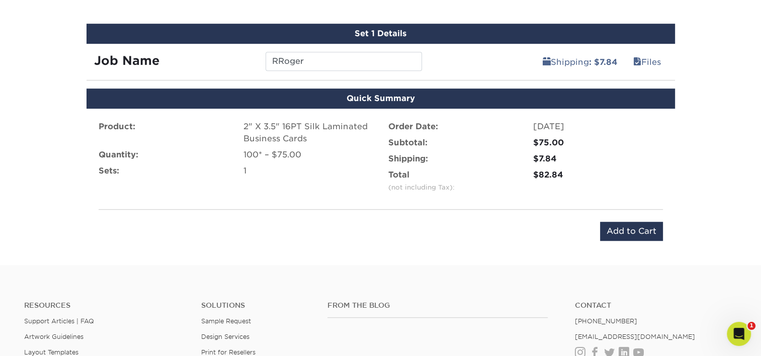
click at [639, 219] on div "Product: 2" X 3.5" 16PT Silk Laminated Business Cards Quantity: 100* – $75.00 S…" at bounding box center [380, 181] width 588 height 144
click at [633, 229] on input "Add to Cart" at bounding box center [631, 231] width 63 height 19
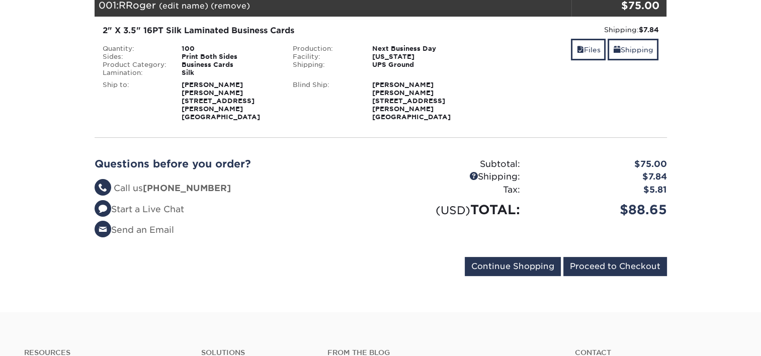
scroll to position [201, 0]
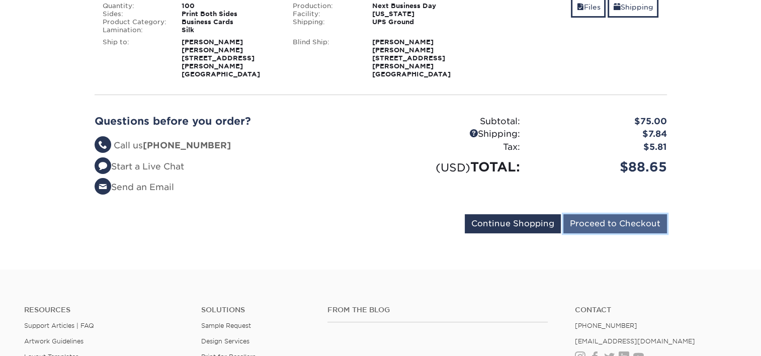
click at [620, 214] on input "Proceed to Checkout" at bounding box center [615, 223] width 104 height 19
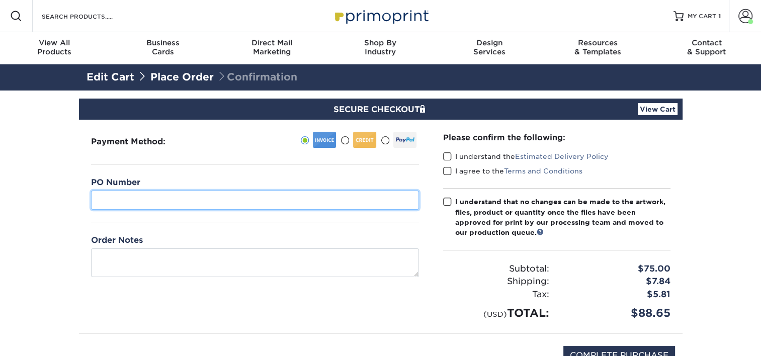
click at [145, 194] on input "text" at bounding box center [255, 200] width 328 height 19
type input "07"
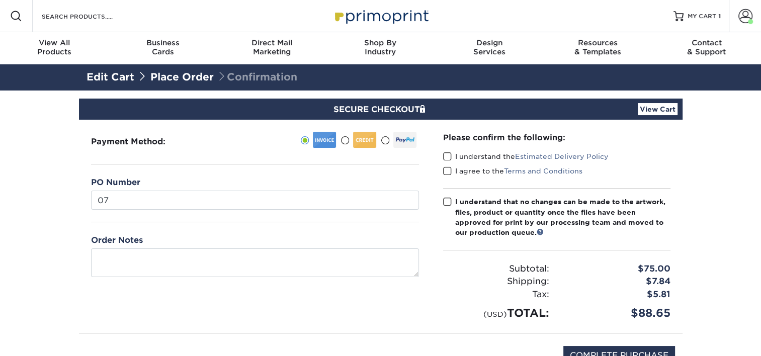
click at [448, 157] on span at bounding box center [447, 157] width 9 height 10
click at [0, 0] on input "I understand the Estimated Delivery Policy" at bounding box center [0, 0] width 0 height 0
click at [448, 169] on span at bounding box center [447, 171] width 9 height 10
click at [0, 0] on input "I agree to the Terms and Conditions" at bounding box center [0, 0] width 0 height 0
drag, startPoint x: 444, startPoint y: 199, endPoint x: 541, endPoint y: 221, distance: 99.5
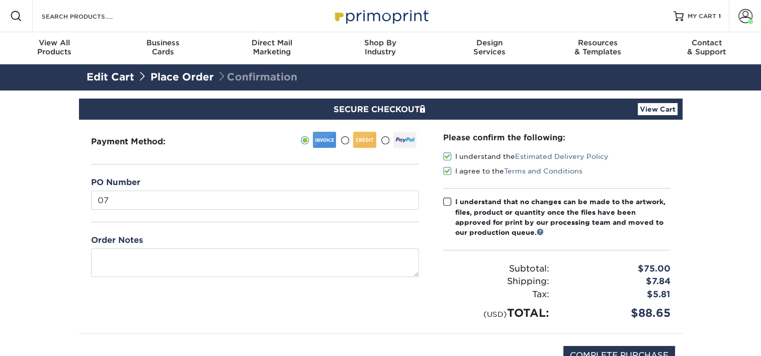
click at [445, 199] on span at bounding box center [447, 202] width 9 height 10
click at [0, 0] on input "I understand that no changes can be made to the artwork, files, product or quan…" at bounding box center [0, 0] width 0 height 0
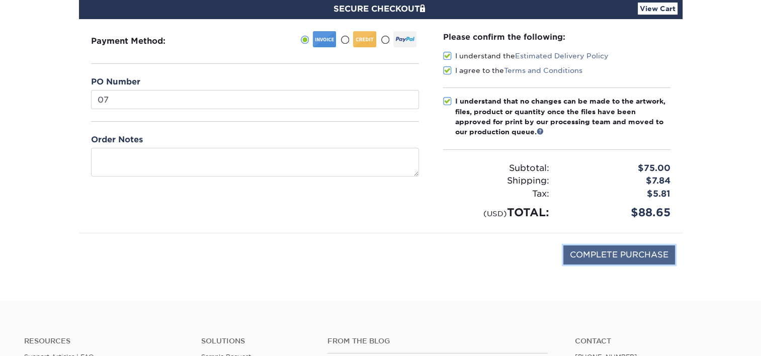
click at [620, 259] on input "COMPLETE PURCHASE" at bounding box center [619, 254] width 112 height 19
type input "PROCESSING, PLEASE WAIT..."
